Goal: Task Accomplishment & Management: Complete application form

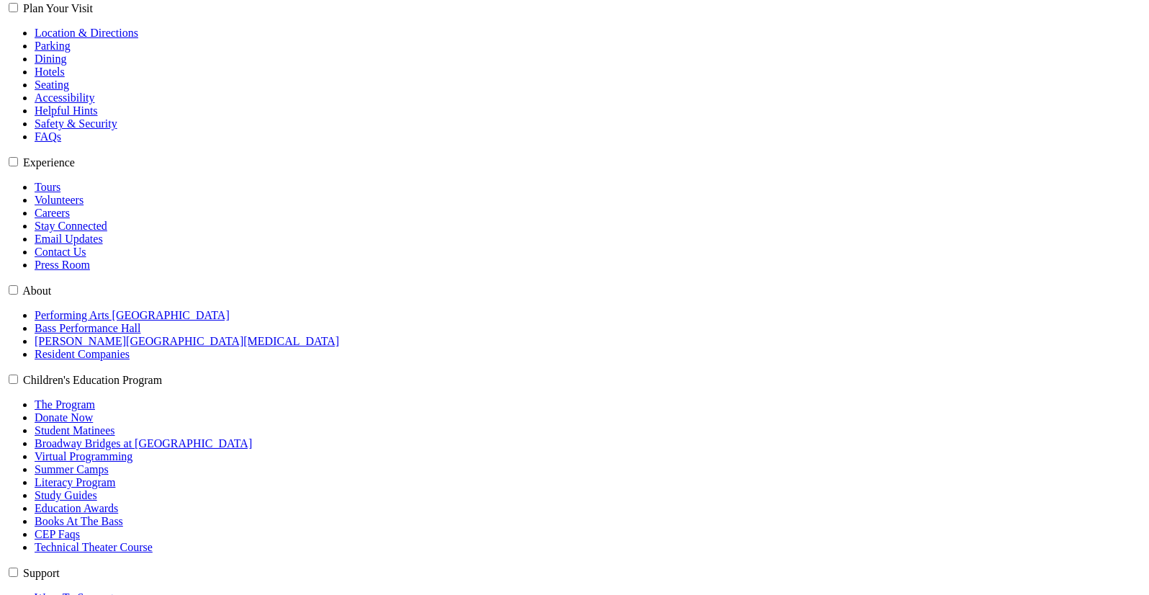
scroll to position [437, 0]
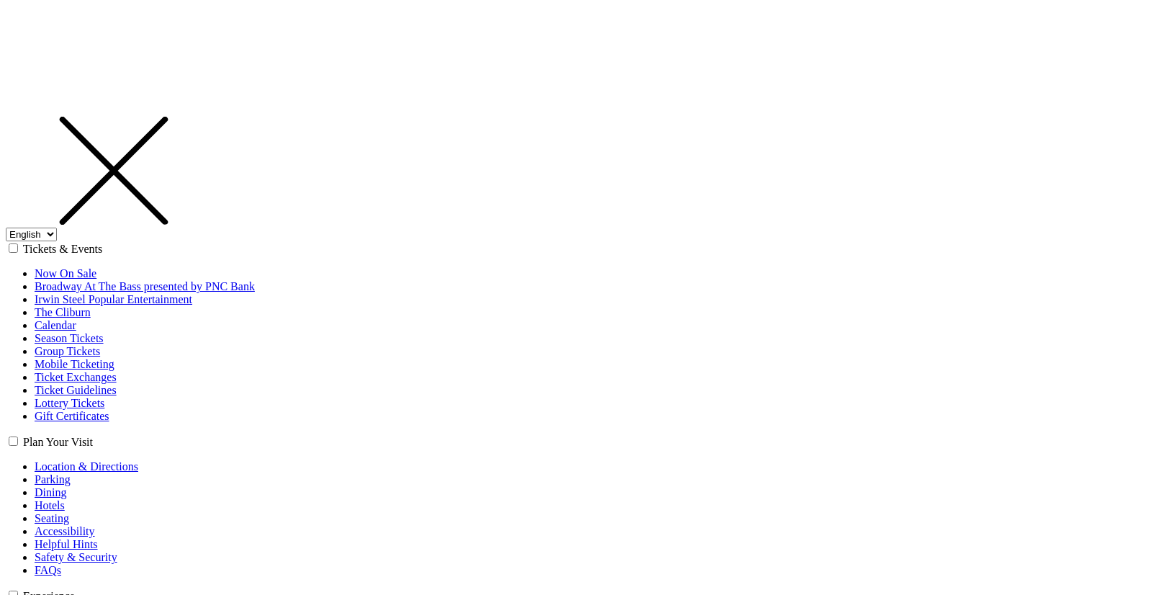
select select "1"
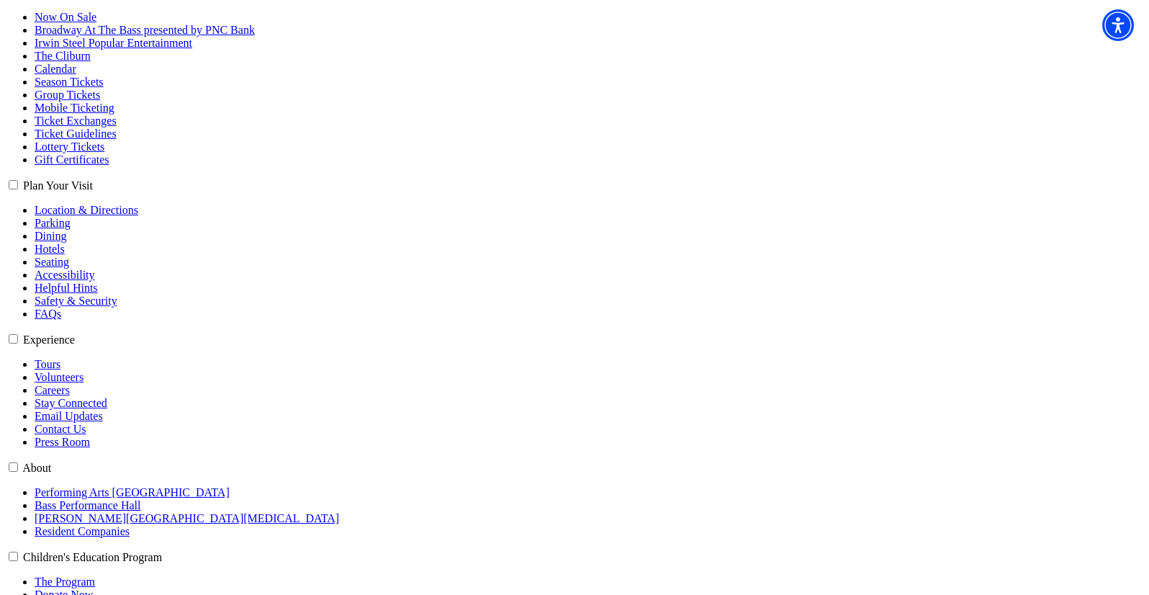
scroll to position [288, 0]
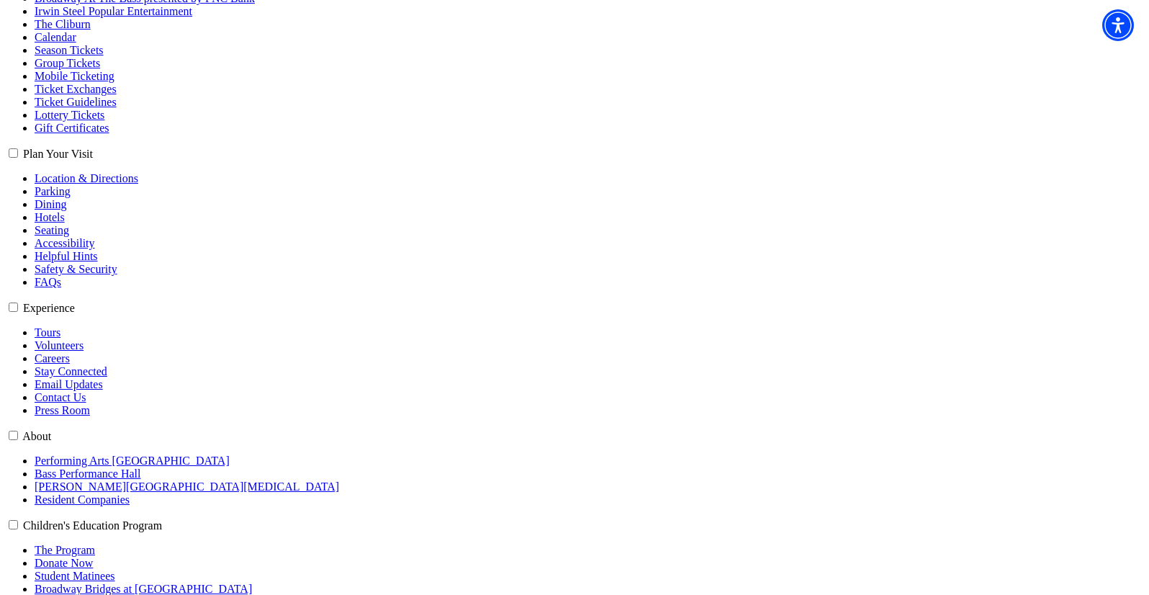
type input "cb@jixaw.com"
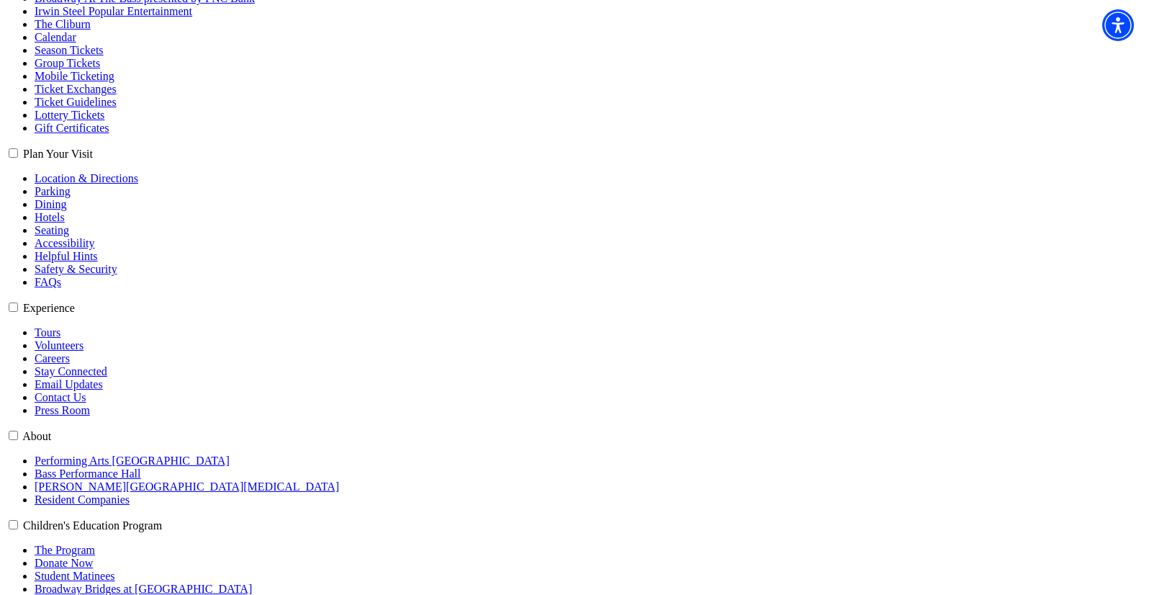
select select "1"
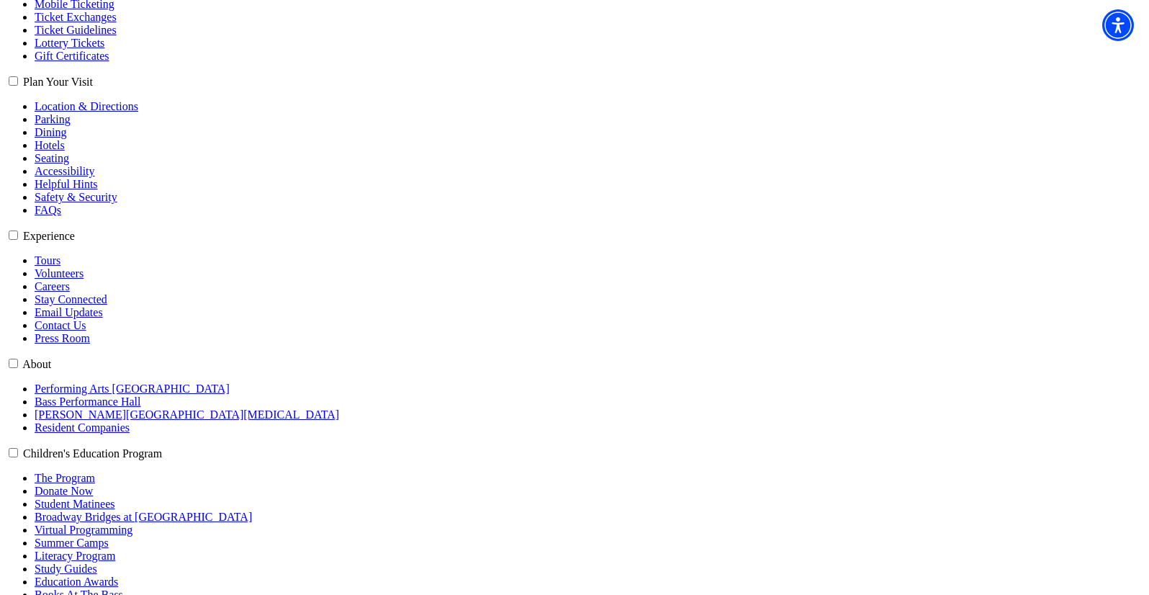
scroll to position [432, 0]
